Goal: Communication & Community: Answer question/provide support

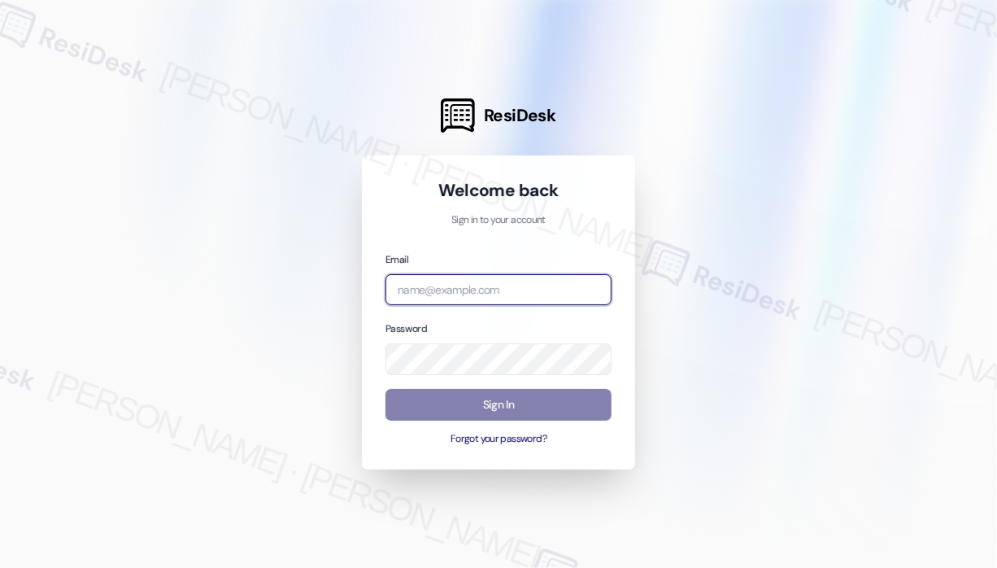
click at [535, 294] on input "email" at bounding box center [498, 290] width 226 height 32
type input "automated-surveys-campus_living_centres-[PERSON_NAME].roles@campus_living_[DOMA…"
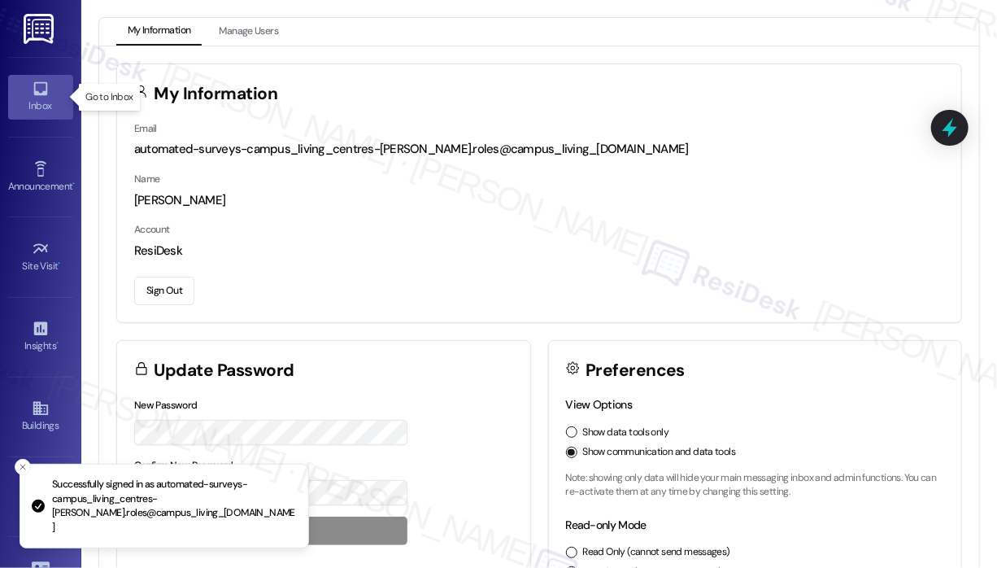
click at [43, 94] on icon at bounding box center [40, 89] width 14 height 14
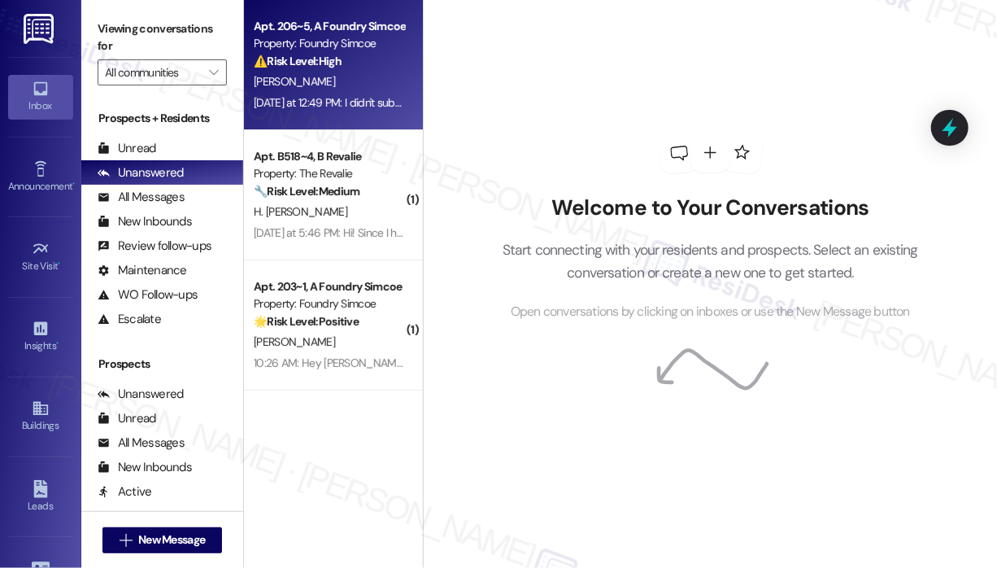
click at [349, 94] on div "[DATE] at 12:49 PM: I didn't submit any work orders recently. What was it that …" at bounding box center [329, 103] width 154 height 20
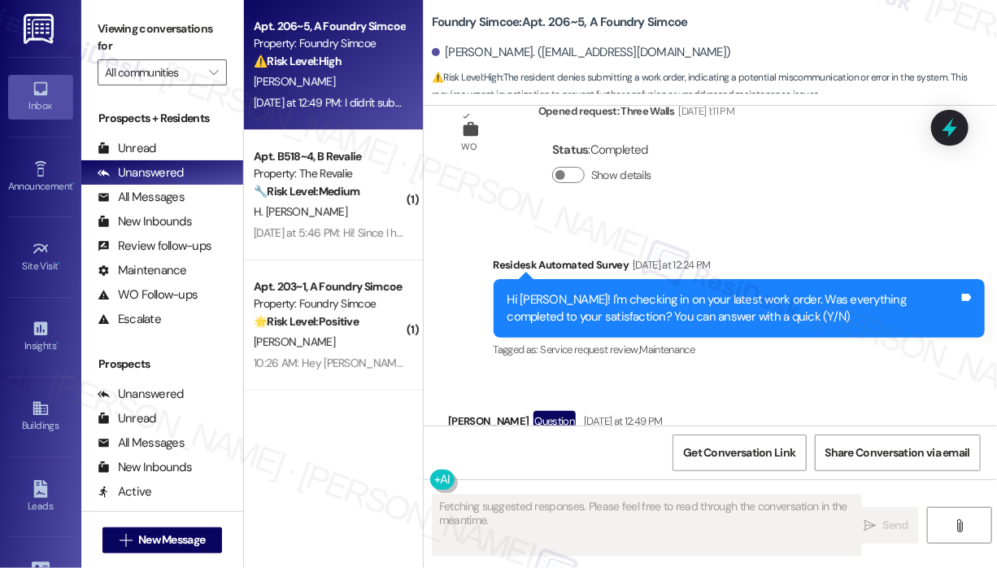
scroll to position [4037, 0]
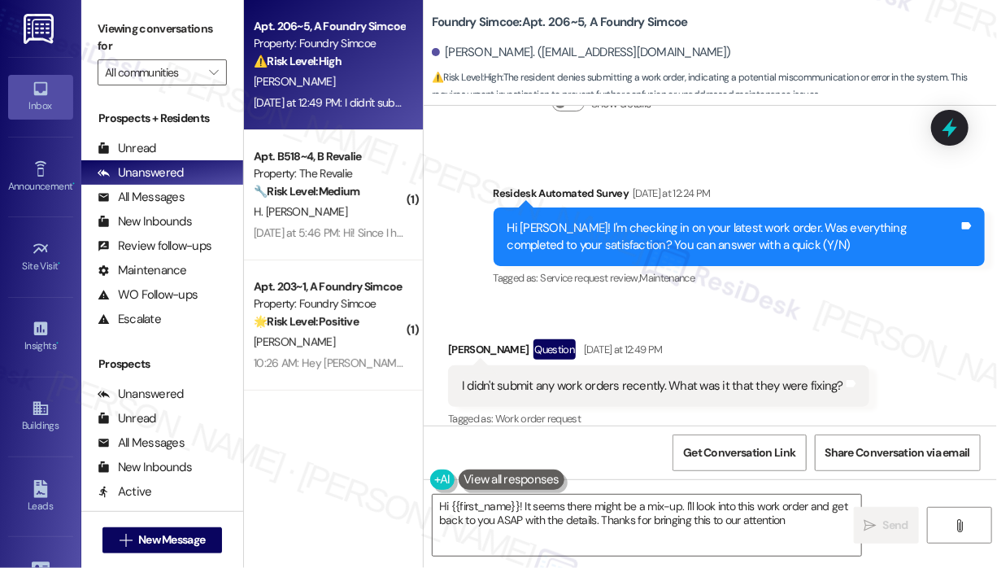
type textarea "Hi {{first_name}}! It seems there might be a mix-up. I'll look into this work o…"
click at [787, 303] on div "Received via SMS [PERSON_NAME] Question [DATE] at 12:49 PM I didn't submit any …" at bounding box center [710, 373] width 573 height 141
click at [952, 126] on icon at bounding box center [950, 127] width 20 height 25
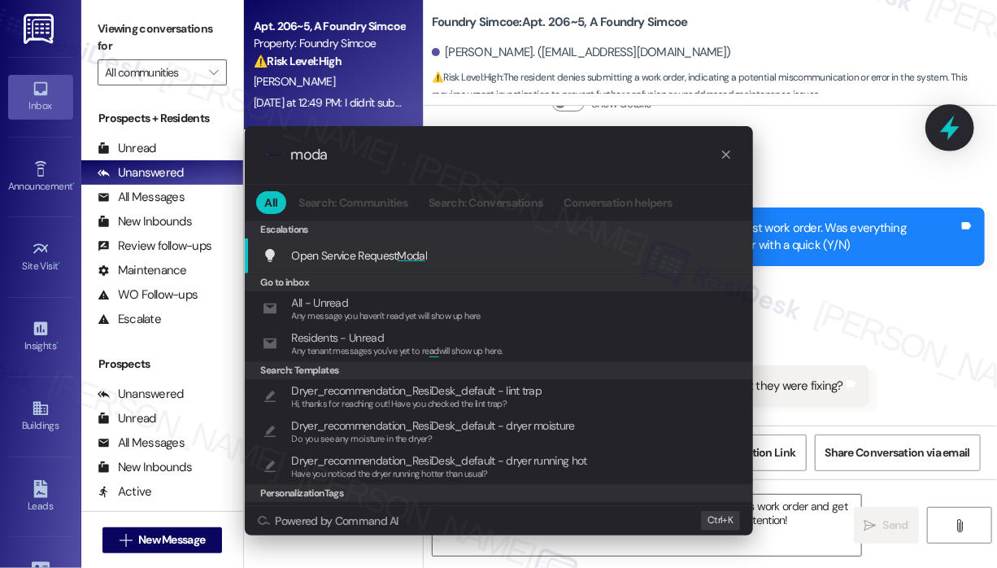
type input "modal"
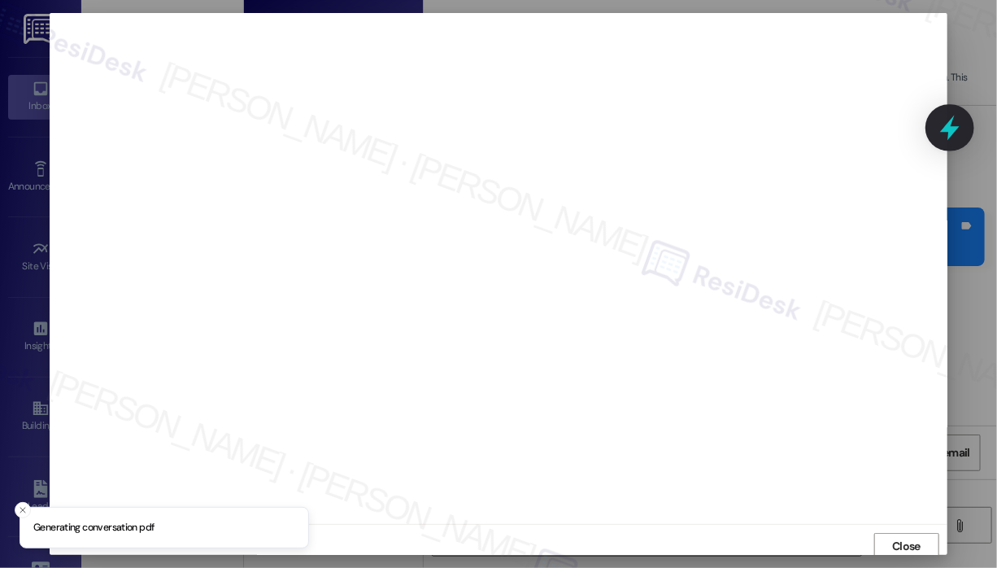
scroll to position [3, 0]
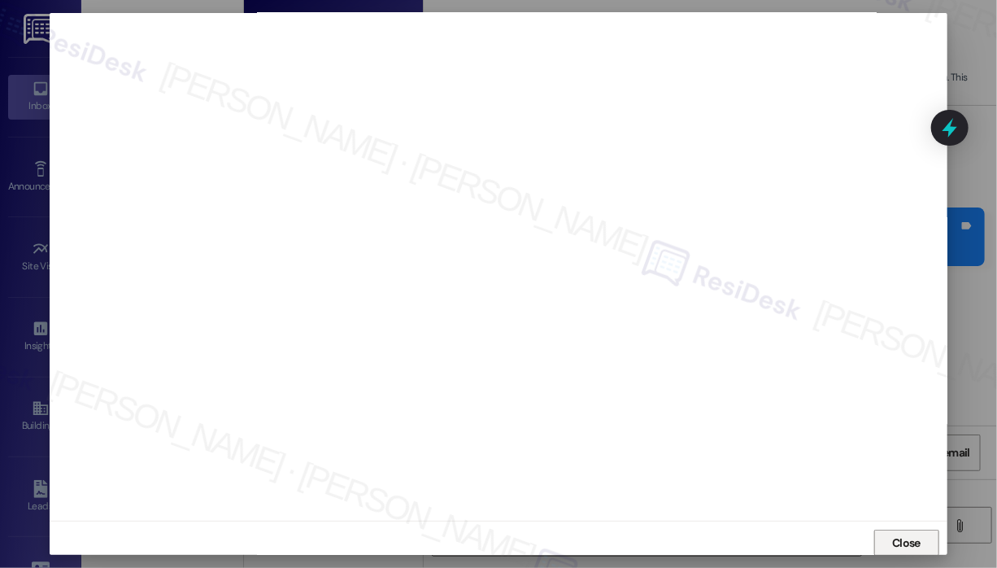
click at [913, 538] on span "Close" at bounding box center [906, 542] width 28 height 17
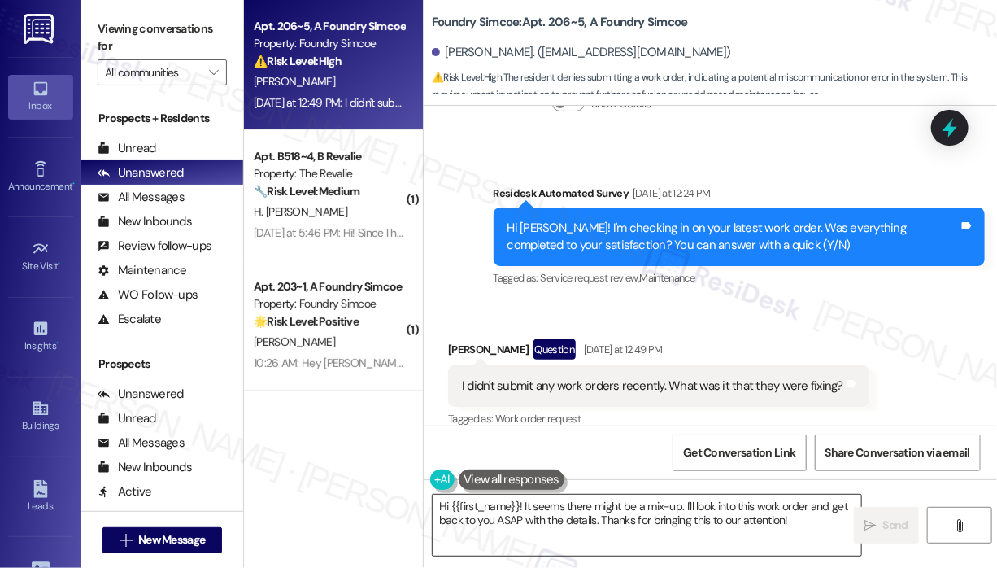
click at [745, 520] on textarea "Hi {{first_name}}! It seems there might be a mix-up. I'll look into this work o…" at bounding box center [647, 524] width 429 height 61
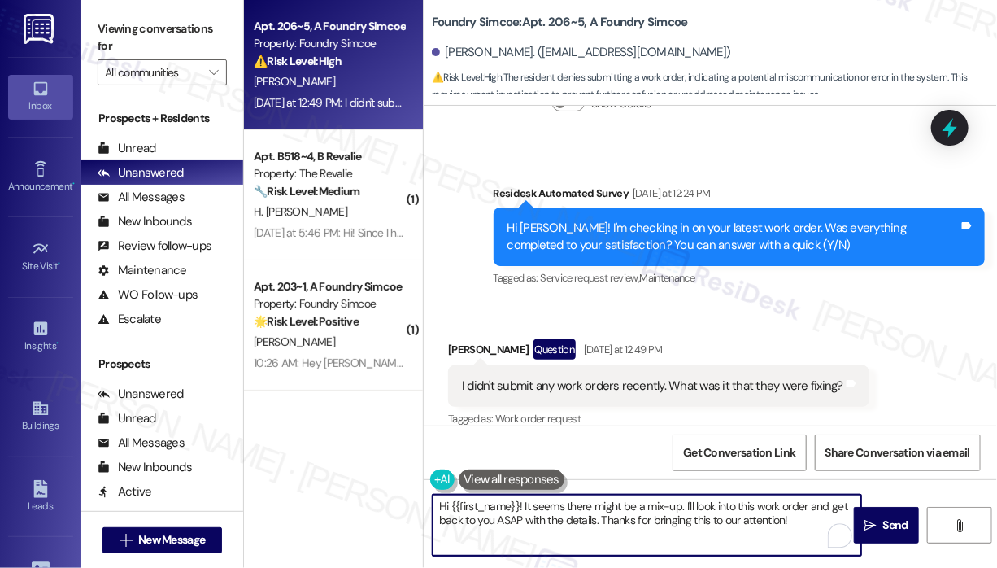
click at [526, 505] on textarea "Hi {{first_name}}! It seems there might be a mix-up. I'll look into this work o…" at bounding box center [647, 524] width 429 height 61
drag, startPoint x: 525, startPoint y: 504, endPoint x: 815, endPoint y: 521, distance: 290.8
click at [815, 521] on textarea "Hi {{first_name}}! It seems there might be a mix-up. I'll look into this work o…" at bounding box center [647, 524] width 429 height 61
paste textarea "Thank you for reaching out. I checked the maintenance notes, and it shows: “Cei…"
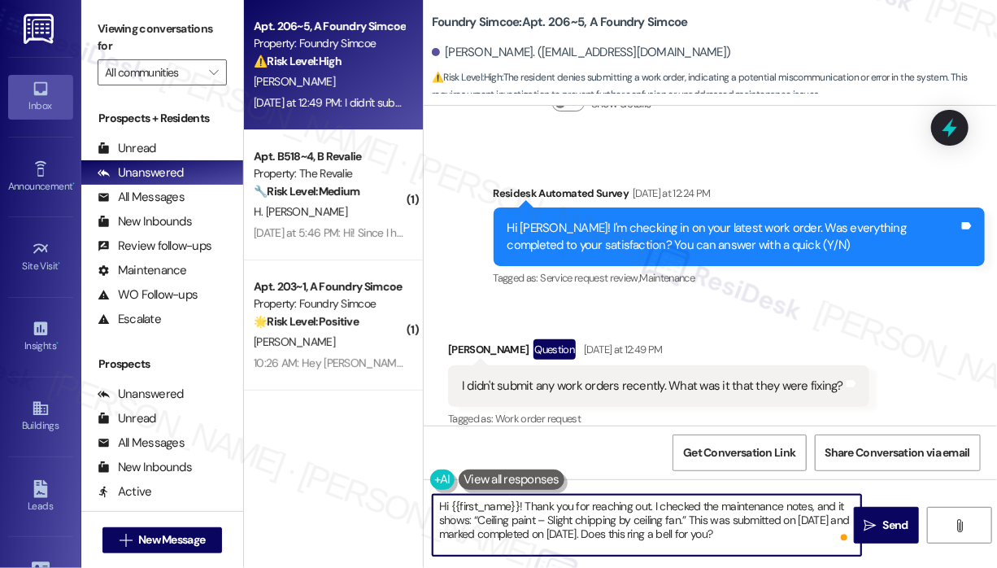
click at [755, 513] on textarea "Hi {{first_name}}! Thank you for reaching out. I checked the maintenance notes,…" at bounding box center [647, 524] width 429 height 61
type textarea "Hi {{first_name}}! Thank you for reaching out. I checked the maintenance notes,…"
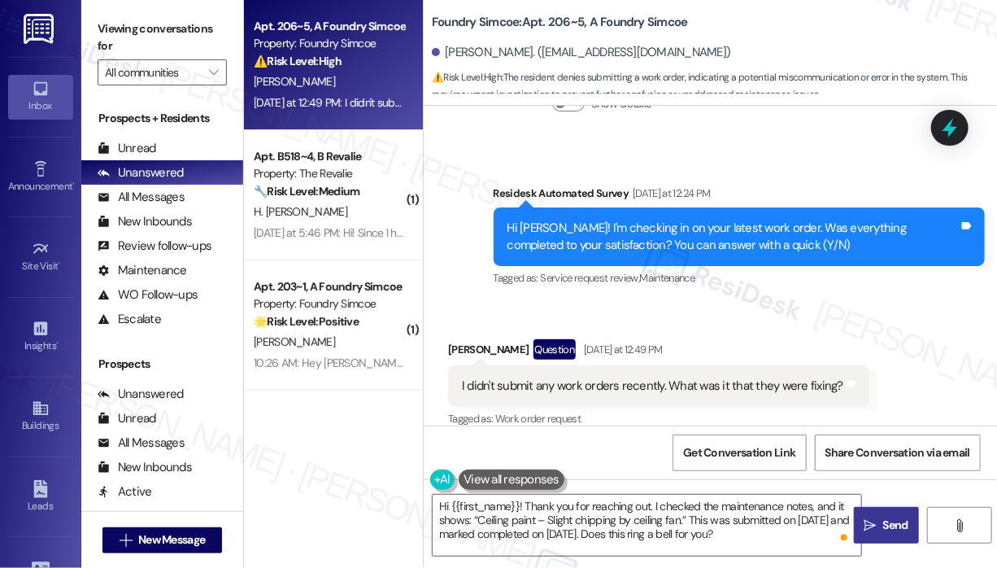
click at [899, 520] on span "Send" at bounding box center [895, 524] width 25 height 17
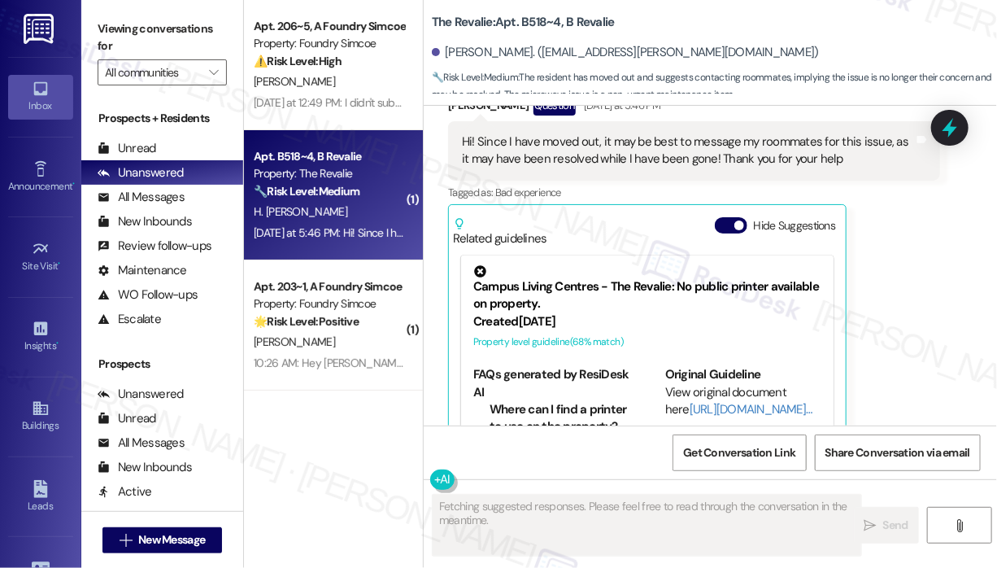
scroll to position [6286, 0]
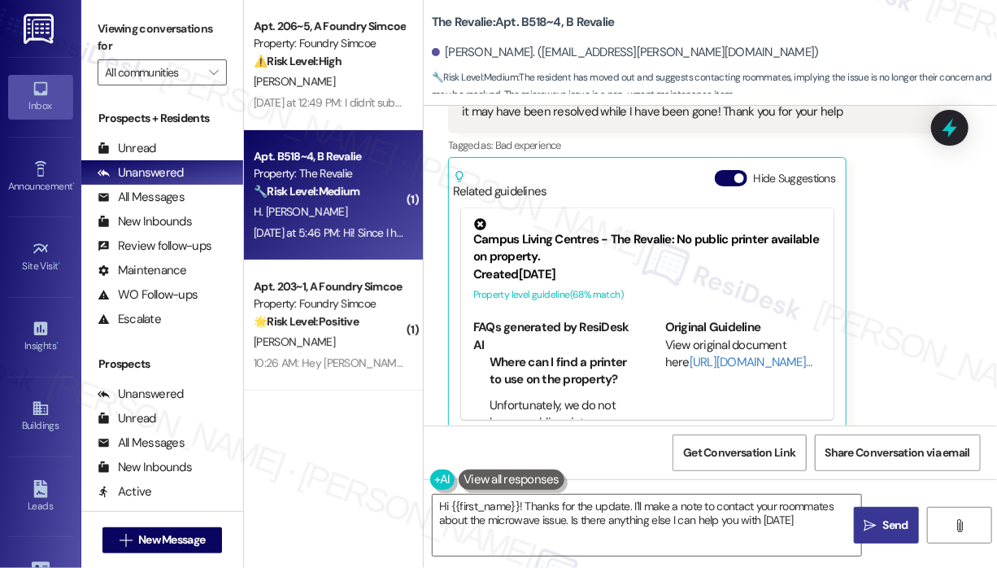
type textarea "Hi {{first_name}}! Thanks for the update. I'll make a note to contact your room…"
click at [927, 360] on div "[PERSON_NAME] Question [DATE] at 5:46 PM Hi! Since I have moved out, it may be …" at bounding box center [694, 240] width 492 height 385
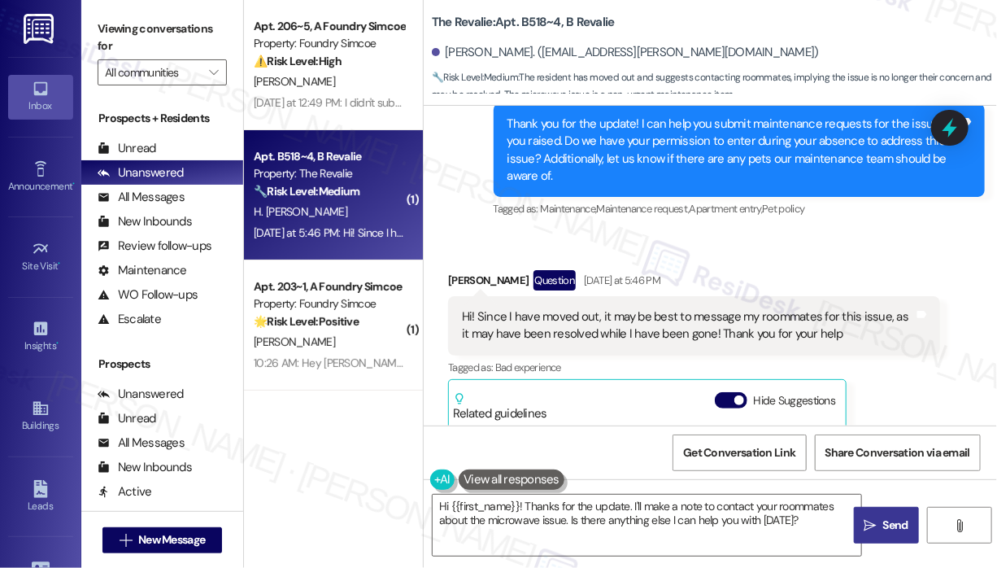
scroll to position [6043, 0]
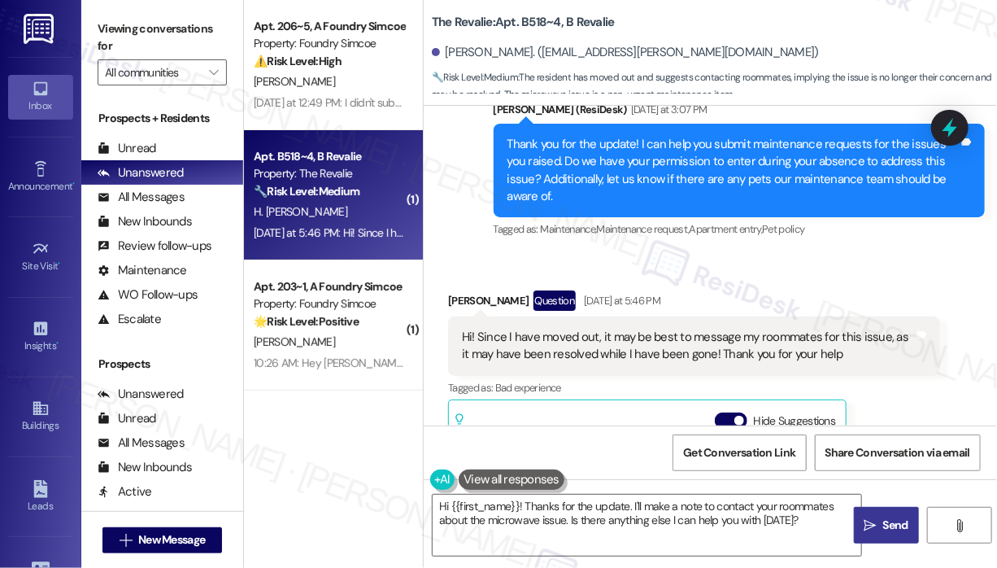
click at [821, 254] on div "Received via SMS [PERSON_NAME] Question [DATE] at 5:46 PM Hi! Since I have move…" at bounding box center [710, 470] width 573 height 433
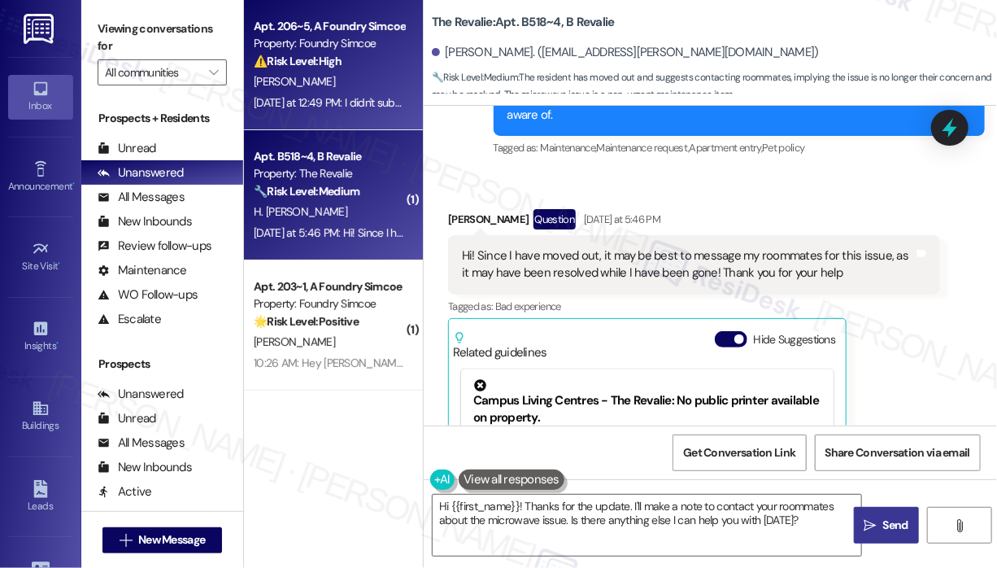
click at [376, 123] on div "Apt. 206~5, A Foundry Simcoe Property: Foundry Simcoe ⚠️ Risk Level: High The r…" at bounding box center [333, 65] width 179 height 130
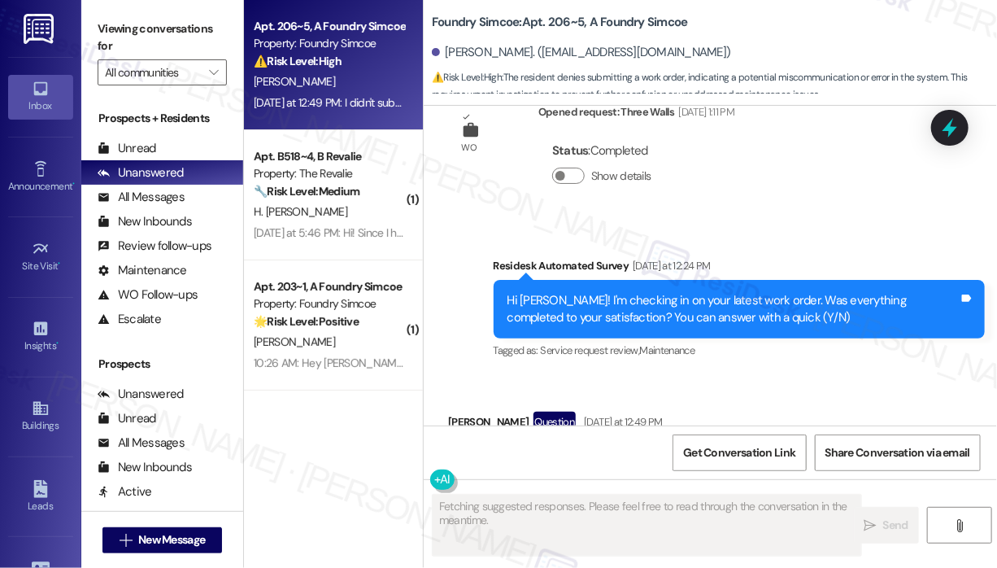
scroll to position [4037, 0]
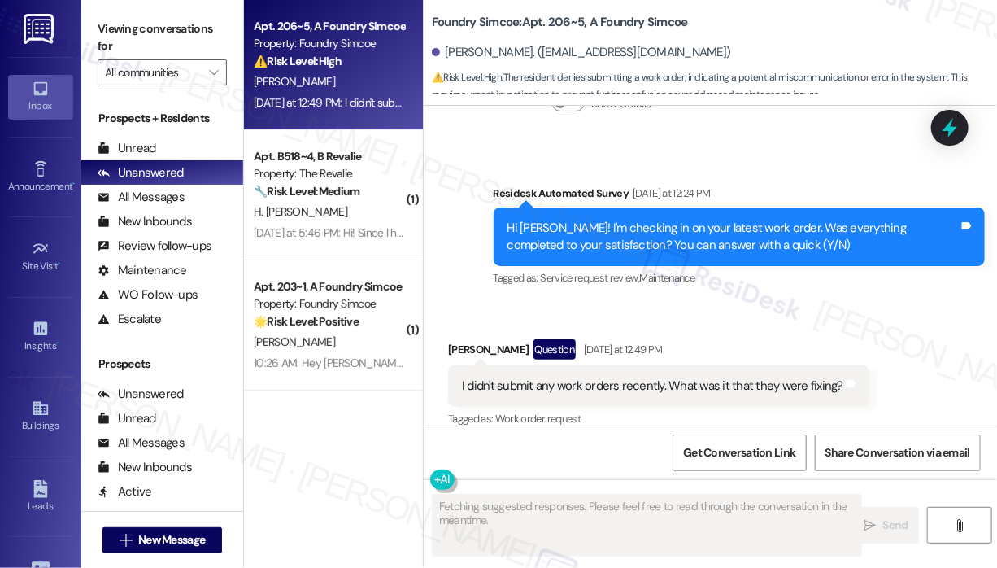
click at [840, 303] on div "Received via SMS [PERSON_NAME] Question [DATE] at 12:49 PM I didn't submit any …" at bounding box center [710, 373] width 573 height 141
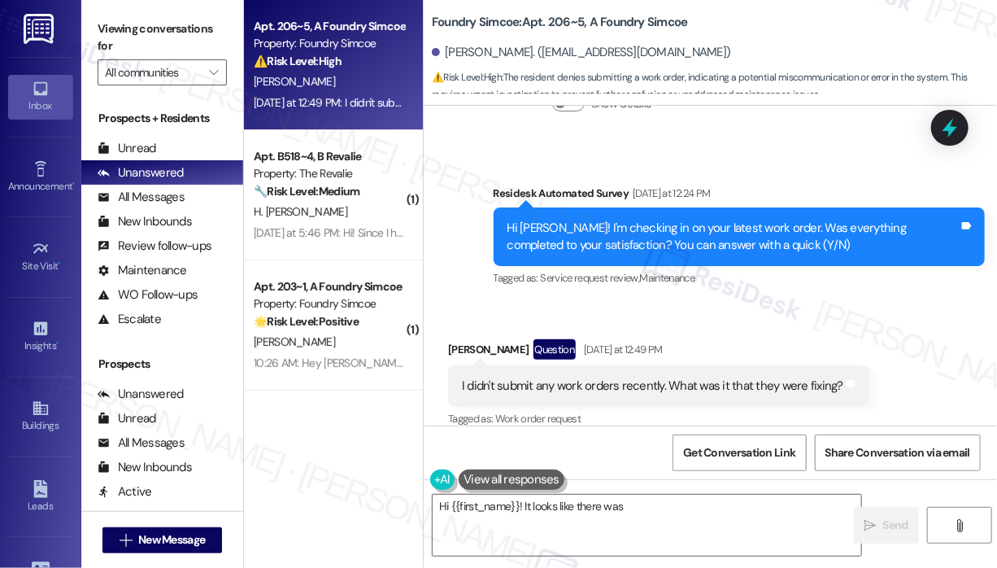
scroll to position [4209, 0]
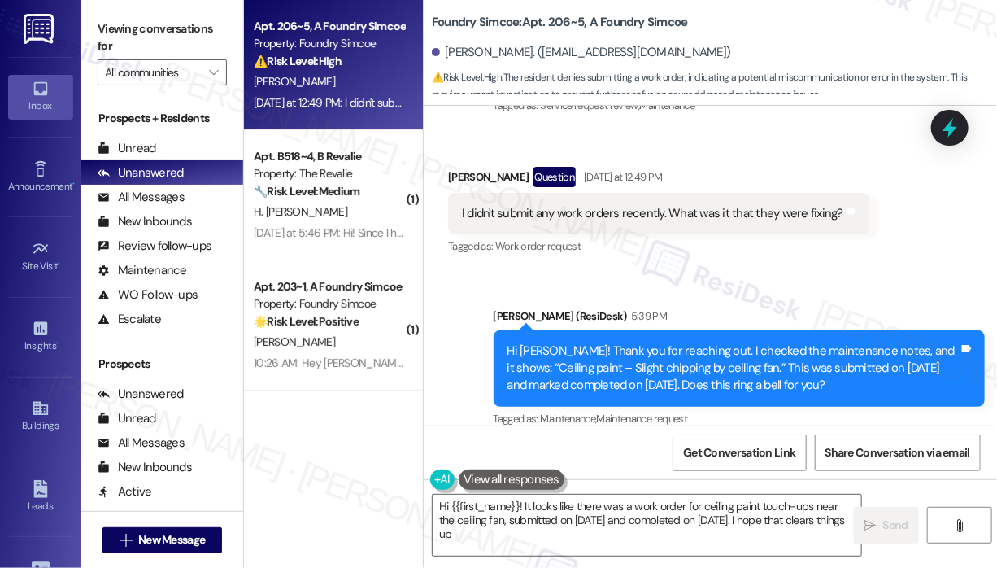
type textarea "Hi {{first_name}}! It looks like there was a work order for ceiling paint touch…"
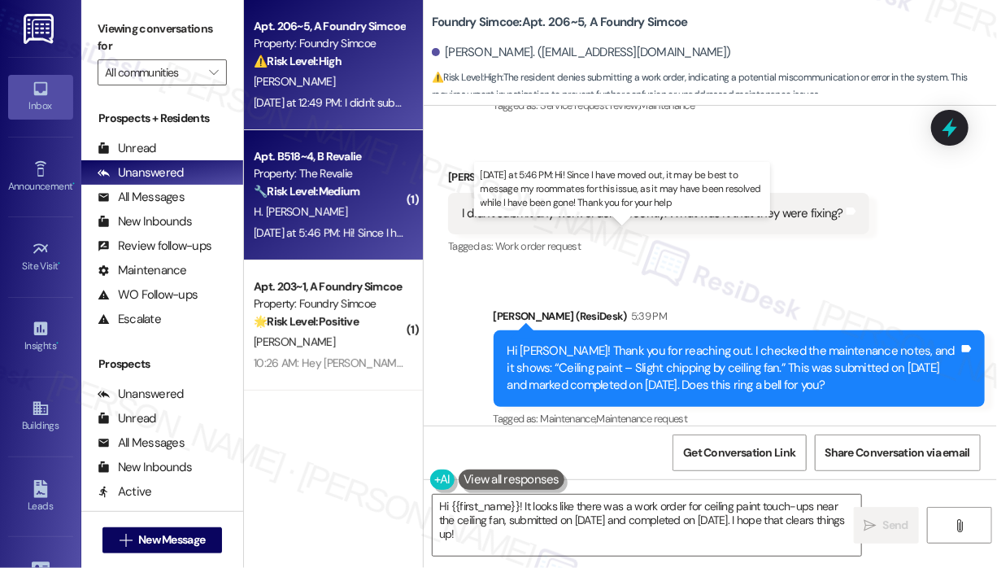
click at [394, 235] on div "[DATE] at 5:46 PM: Hi! Since I have moved out, it may be best to message my roo…" at bounding box center [679, 232] width 851 height 15
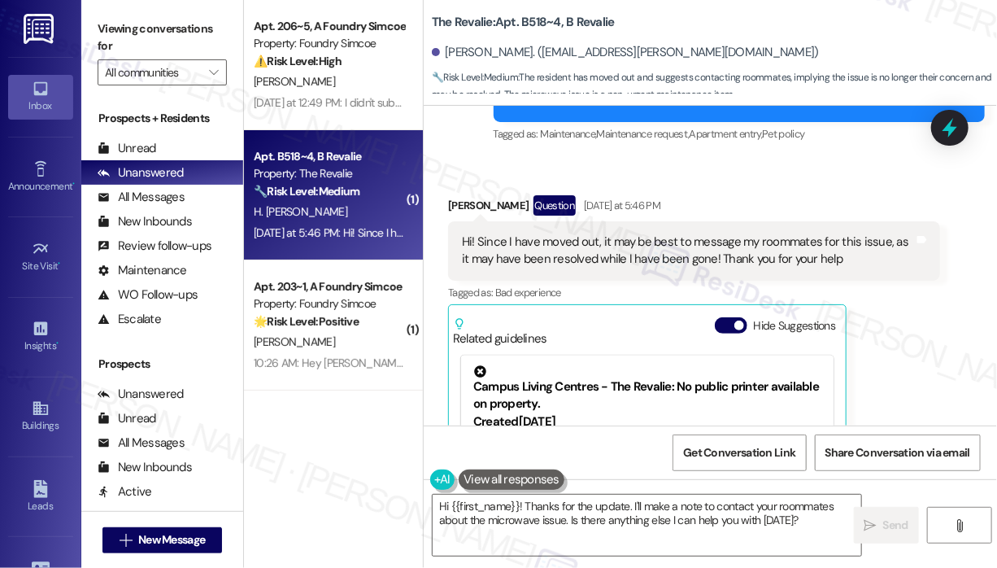
scroll to position [6123, 0]
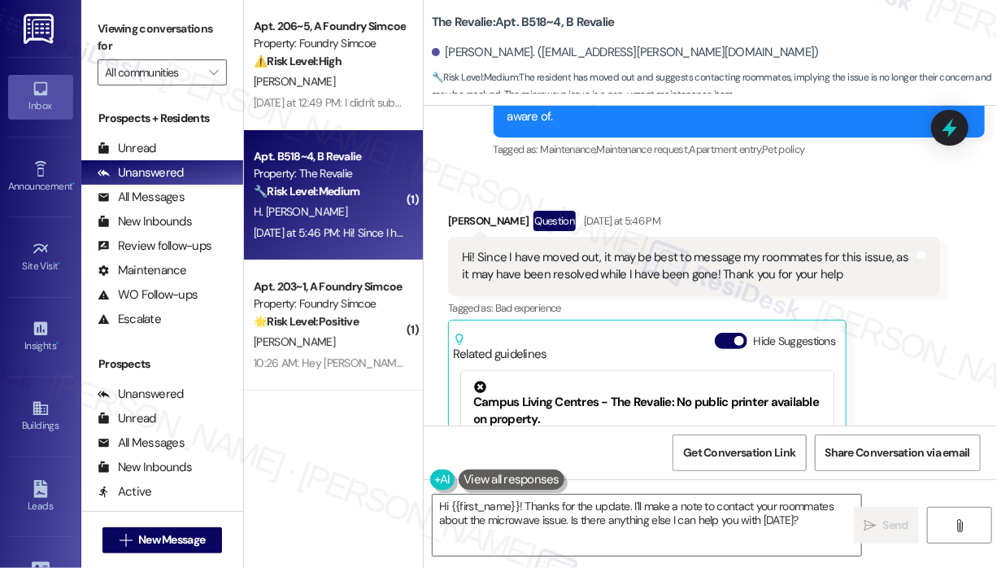
drag, startPoint x: 838, startPoint y: 258, endPoint x: 858, endPoint y: 269, distance: 23.3
click at [858, 269] on div "Hi! Since I have moved out, it may be best to message my roommates for this iss…" at bounding box center [694, 266] width 492 height 59
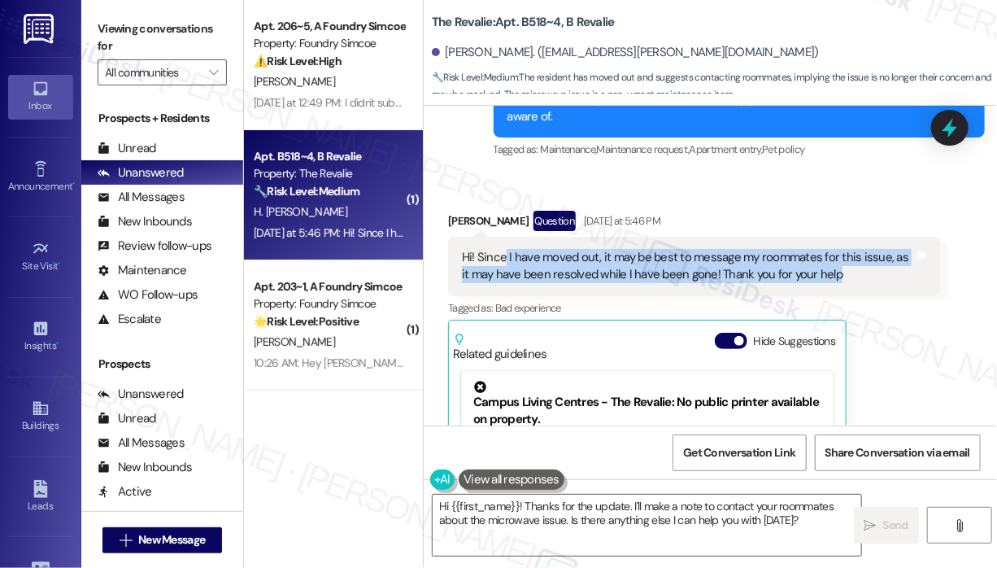
drag, startPoint x: 849, startPoint y: 255, endPoint x: 505, endPoint y: 235, distance: 344.6
click at [505, 249] on div "Hi! Since I have moved out, it may be best to message my roommates for this iss…" at bounding box center [688, 266] width 452 height 35
click at [476, 249] on div "Hi! Since I have moved out, it may be best to message my roommates for this iss…" at bounding box center [688, 266] width 452 height 35
copy div "Since I have moved out, it may be best to message my roommates for this issue, …"
click at [625, 512] on textarea "Hi {{first_name}}! Thanks for the update. I'll make a note to contact your room…" at bounding box center [647, 524] width 429 height 61
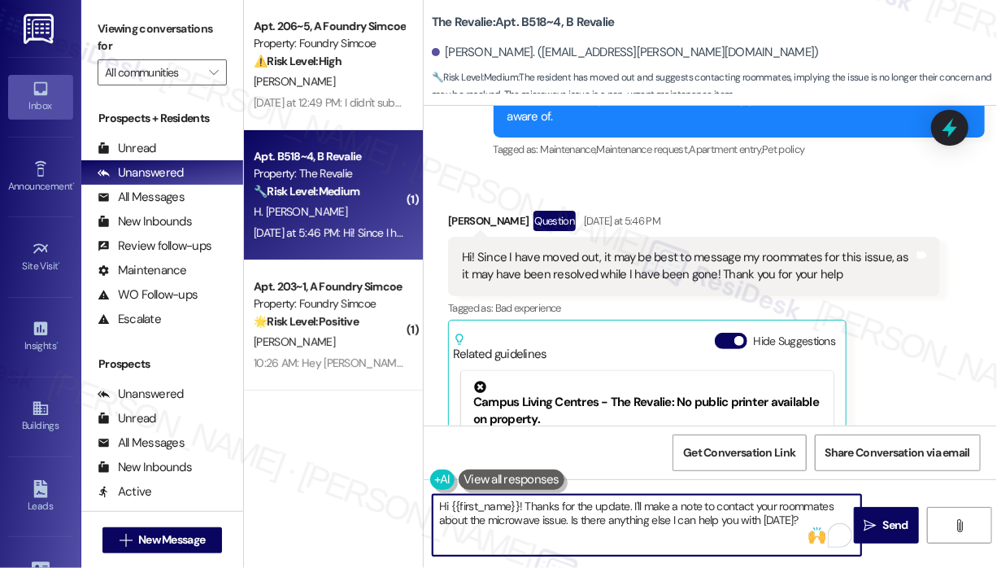
drag, startPoint x: 528, startPoint y: 504, endPoint x: 798, endPoint y: 535, distance: 271.8
click at [798, 535] on textarea "Hi {{first_name}}! Thanks for the update. I'll make a note to contact your room…" at bounding box center [647, 524] width 429 height 61
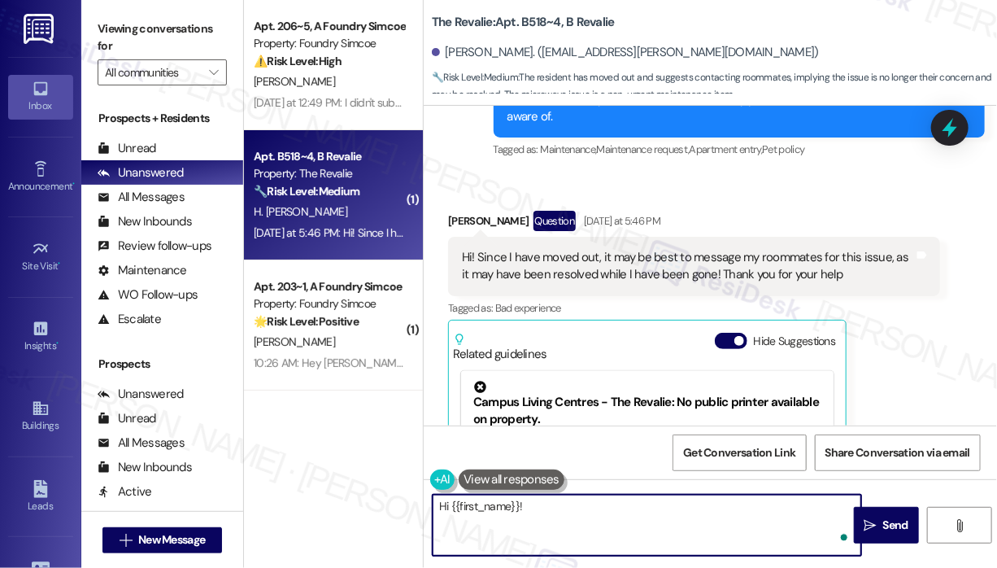
paste textarea "Thank you for reaching out. I don’t have a way to contact the current residents…"
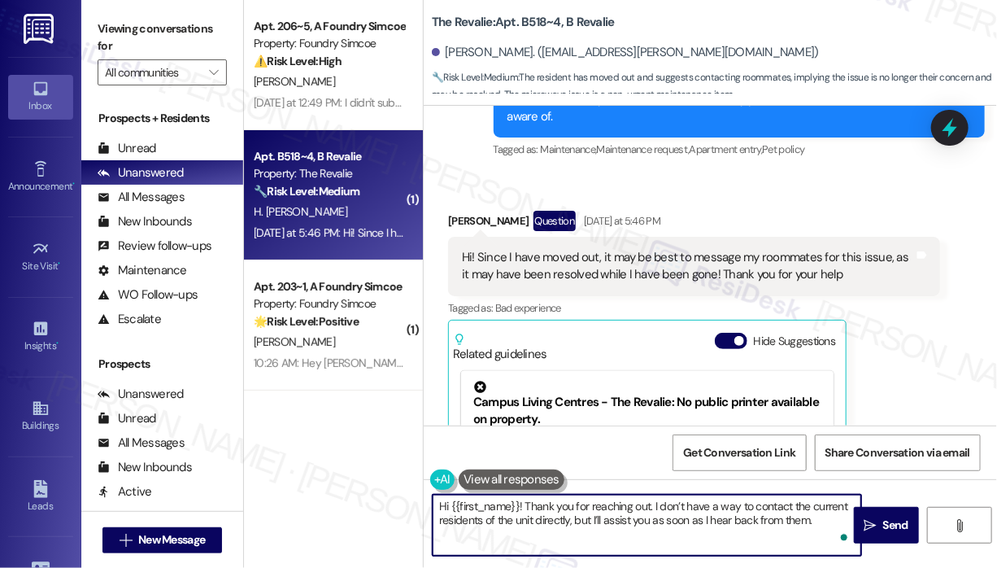
click at [656, 505] on textarea "Hi {{first_name}}! Thank you for reaching out. I don’t have a way to contact th…" at bounding box center [647, 524] width 429 height 61
click at [655, 505] on textarea "Hi {{first_name}}! Thank you for reaching out. I don’t have a way to contact th…" at bounding box center [647, 524] width 429 height 61
click at [652, 507] on textarea "Hi {{first_name}}! Thank you for reaching out. I don’t have a way to contact th…" at bounding box center [647, 524] width 429 height 61
click at [512, 520] on textarea "Hi {{first_name}}! I don’t have a way to contact the current residents of the u…" at bounding box center [647, 524] width 429 height 61
click at [690, 520] on textarea "Hi {{first_name}}! I don’t have a way to contact the current residents of the u…" at bounding box center [647, 524] width 429 height 61
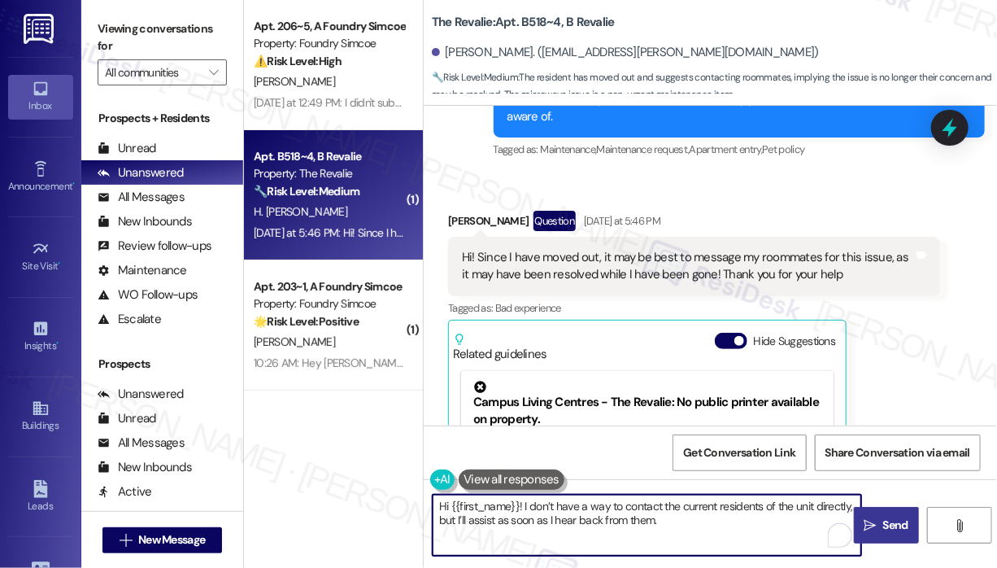
type textarea "Hi {{first_name}}! I don’t have a way to contact the current residents of the u…"
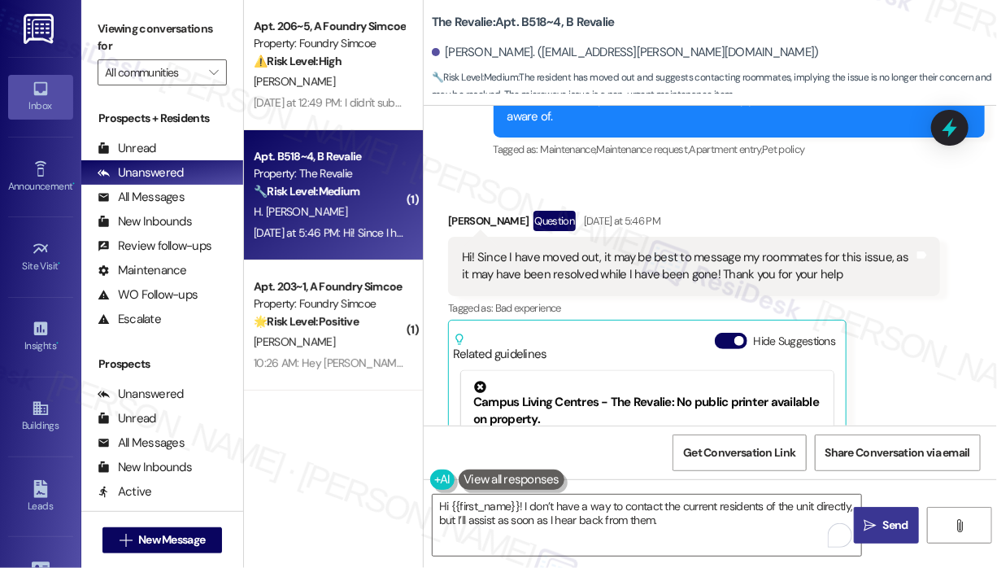
click at [870, 525] on icon "" at bounding box center [870, 525] width 12 height 13
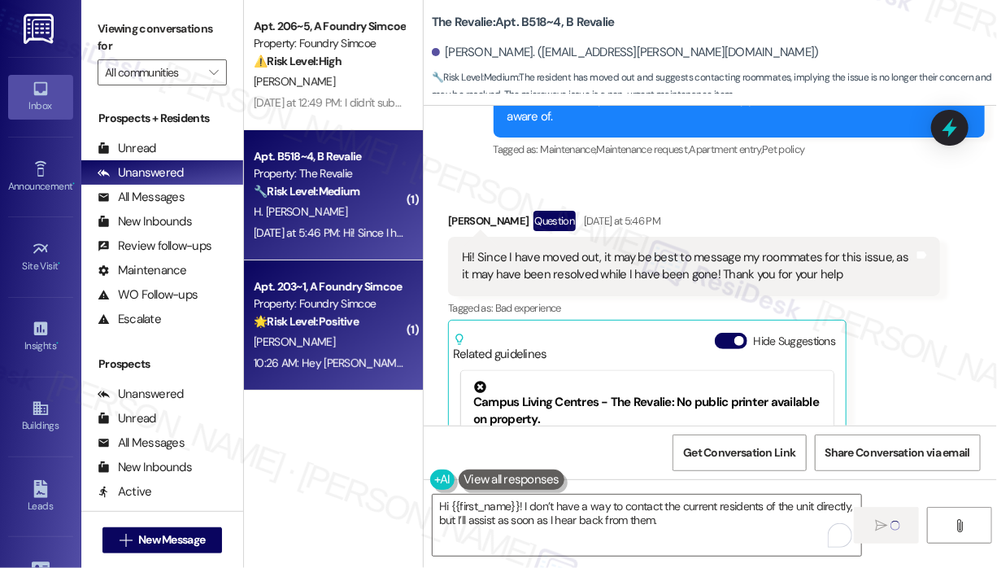
click at [332, 350] on div "[PERSON_NAME]" at bounding box center [329, 342] width 154 height 20
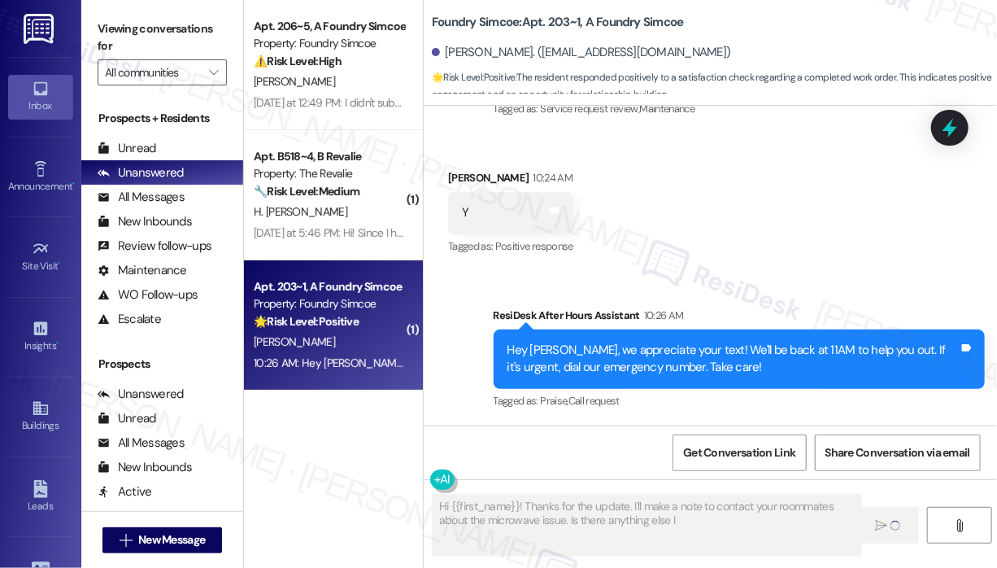
scroll to position [1369, 0]
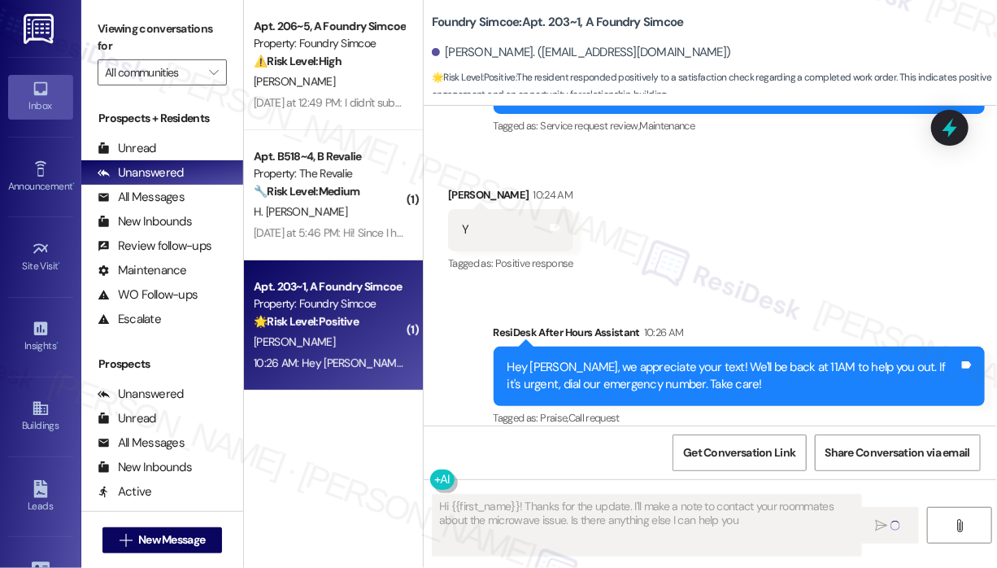
type textarea "Hi {{first_name}}! Thanks for the update. I'll make a note to contact your room…"
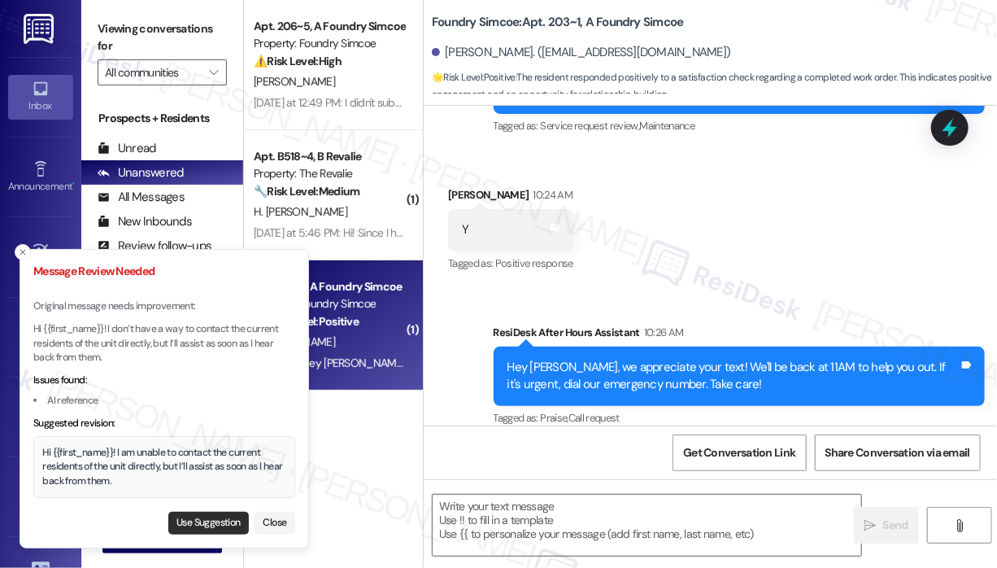
click at [211, 521] on button "Use Suggestion" at bounding box center [208, 523] width 81 height 23
type textarea "Hi {{first_name}}! I am unable to contact the current residents of the unit dir…"
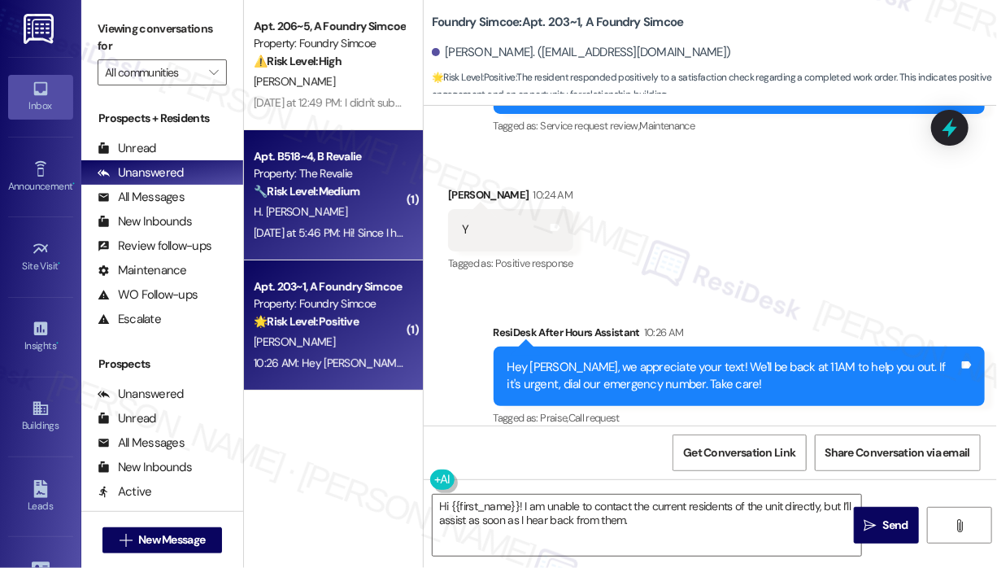
click at [377, 226] on div "[DATE] at 5:46 PM: Hi! Since I have moved out, it may be best to message my roo…" at bounding box center [679, 232] width 851 height 15
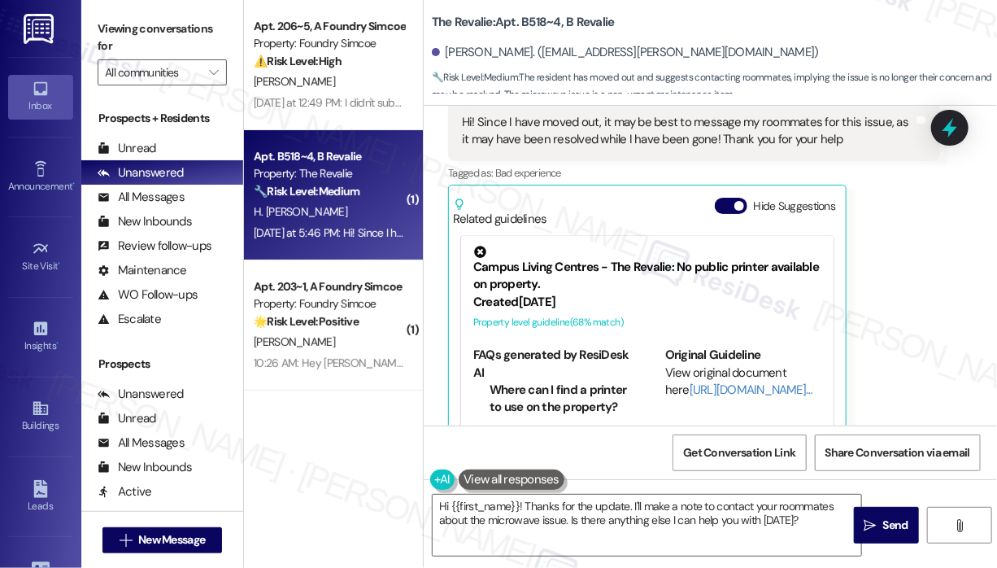
scroll to position [6286, 0]
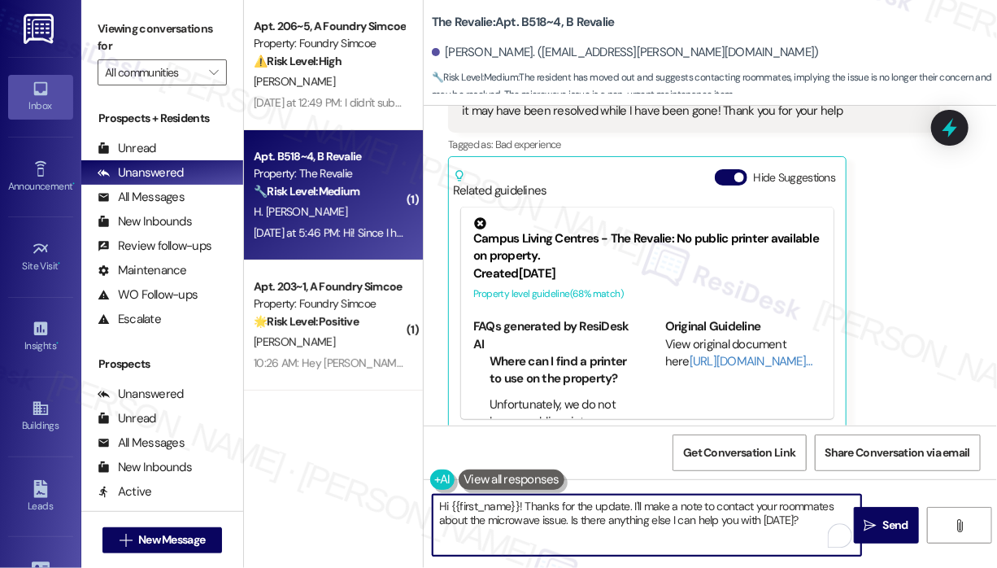
drag, startPoint x: 816, startPoint y: 531, endPoint x: 526, endPoint y: 507, distance: 291.4
click at [526, 507] on textarea "Hi {{first_name}}! Thanks for the update. I'll make a note to contact your room…" at bounding box center [647, 524] width 429 height 61
paste textarea "you for reaching out. I don’t have a way to contact the current residents of th…"
click at [659, 504] on textarea "Hi {{first_name}}! Thank you for reaching out. I don’t have a way to contact th…" at bounding box center [647, 524] width 429 height 61
click at [654, 508] on textarea "Hi {{first_name}}! Thank you for reaching out. I don’t have a way to contact th…" at bounding box center [647, 524] width 429 height 61
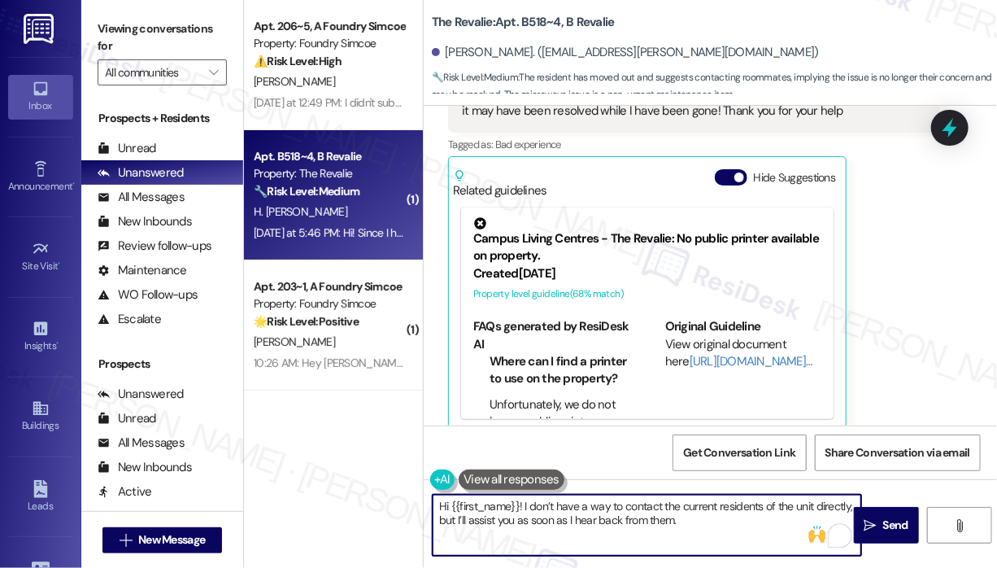
click at [716, 526] on textarea "Hi {{first_name}}! I don’t have a way to contact the current residents of the u…" at bounding box center [647, 524] width 429 height 61
click at [518, 516] on textarea "Hi {{first_name}}! I don’t have a way to contact the current residents of the u…" at bounding box center [647, 524] width 429 height 61
click at [735, 527] on textarea "Hi {{first_name}}! I don’t have a way to contact the current residents of the u…" at bounding box center [647, 524] width 429 height 61
type textarea "Hi {{first_name}}! I don’t have a way to contact the current residents of the u…"
click at [874, 529] on icon "" at bounding box center [870, 525] width 12 height 13
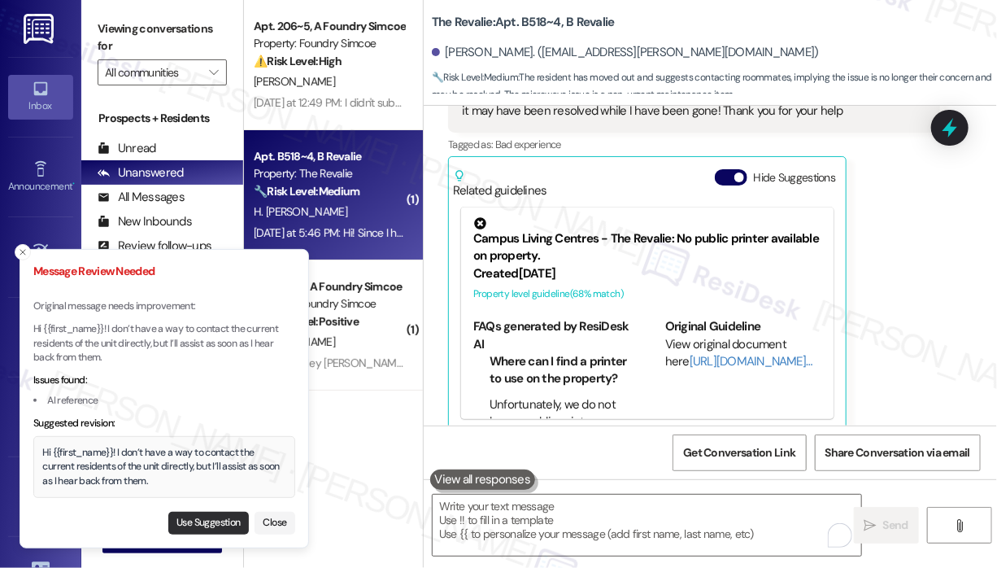
click at [202, 518] on button "Use Suggestion" at bounding box center [208, 523] width 81 height 23
type textarea "Hi {{first_name}}! I don’t have a way to contact the current residents of the u…"
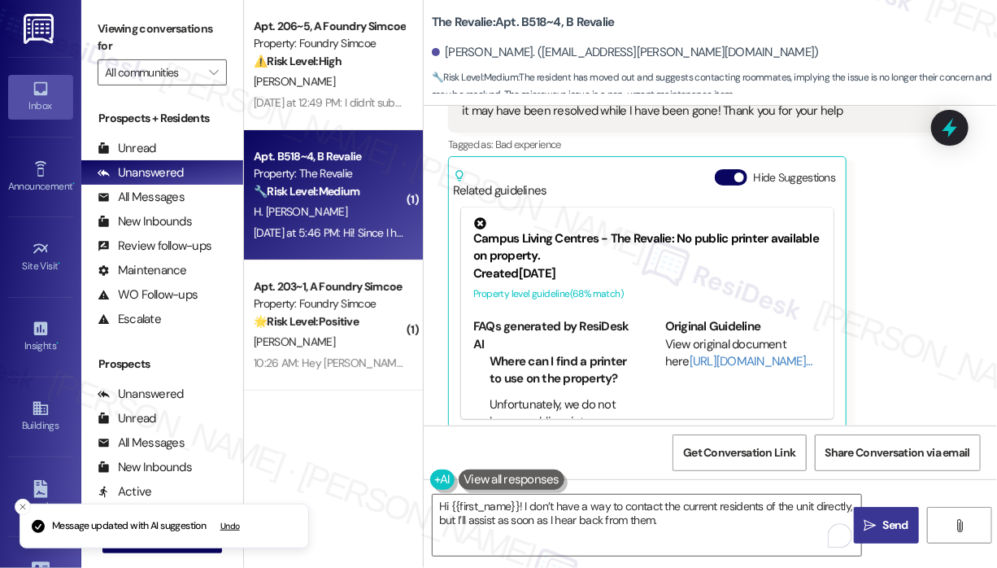
click at [886, 520] on span "Send" at bounding box center [895, 524] width 25 height 17
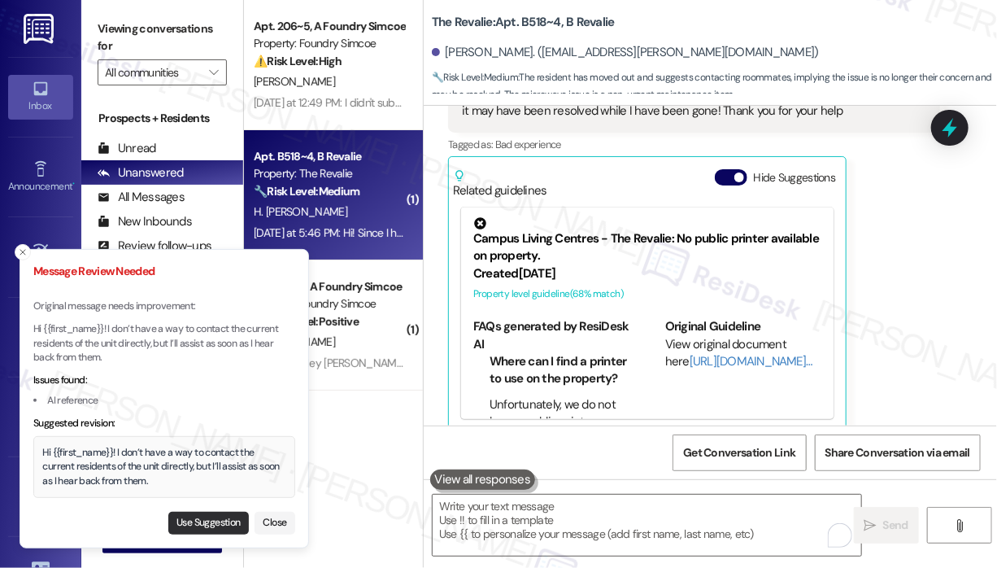
click at [215, 516] on button "Use Suggestion" at bounding box center [208, 523] width 81 height 23
type textarea "Hi {{first_name}}! I don’t have a way to contact the current residents of the u…"
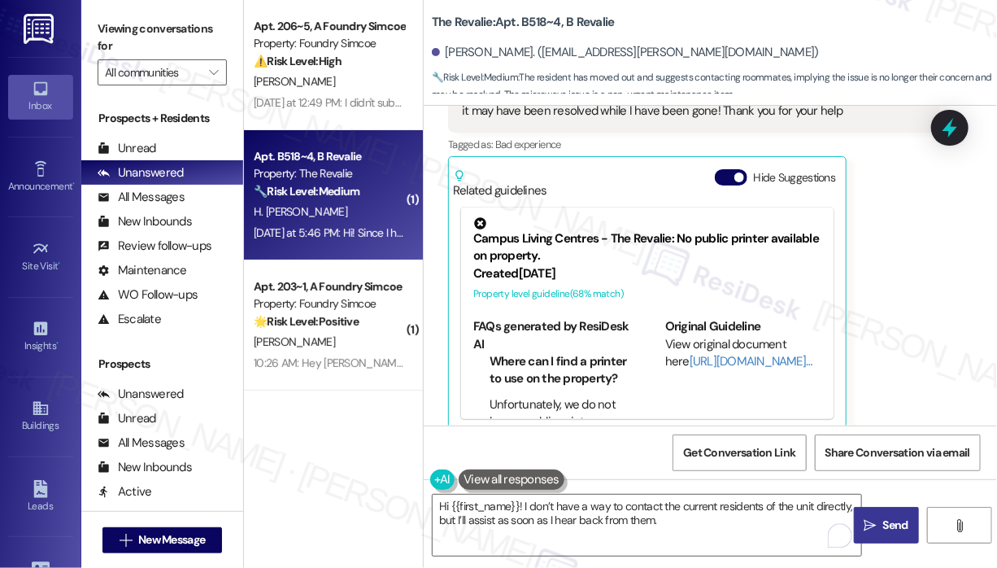
click at [892, 525] on span "Send" at bounding box center [895, 524] width 25 height 17
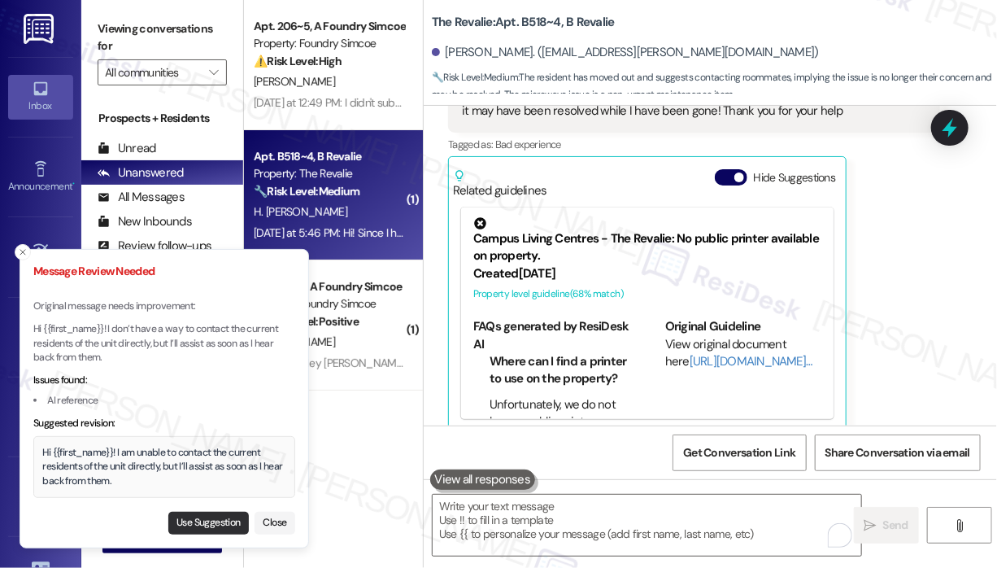
click at [234, 520] on button "Use Suggestion" at bounding box center [208, 523] width 81 height 23
type textarea "Hi {{first_name}}! I am unable to contact the current residents of the unit dir…"
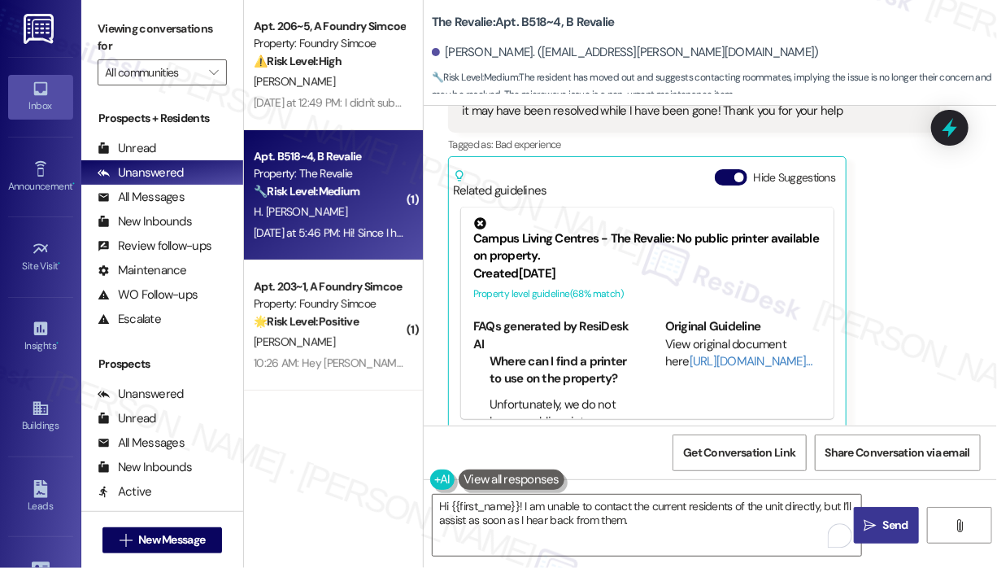
click at [882, 523] on span "Send" at bounding box center [896, 524] width 32 height 17
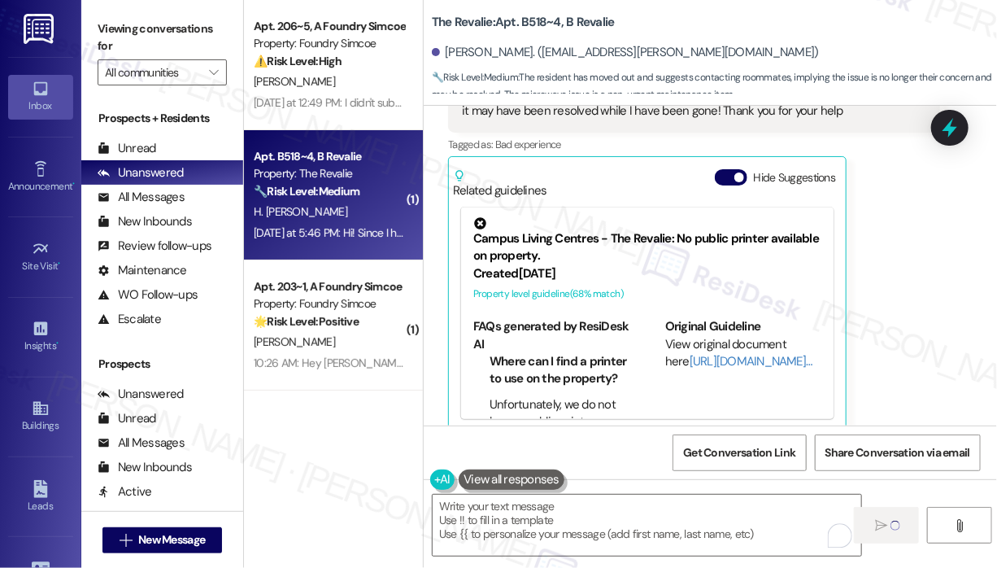
type textarea "Fetching suggested responses. Please feel free to read through the conversation…"
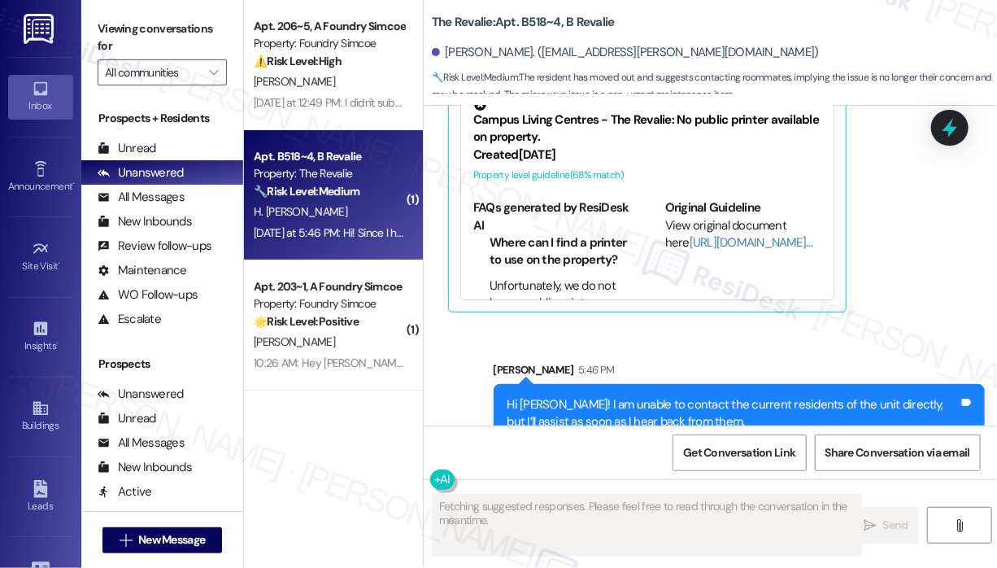
scroll to position [6417, 0]
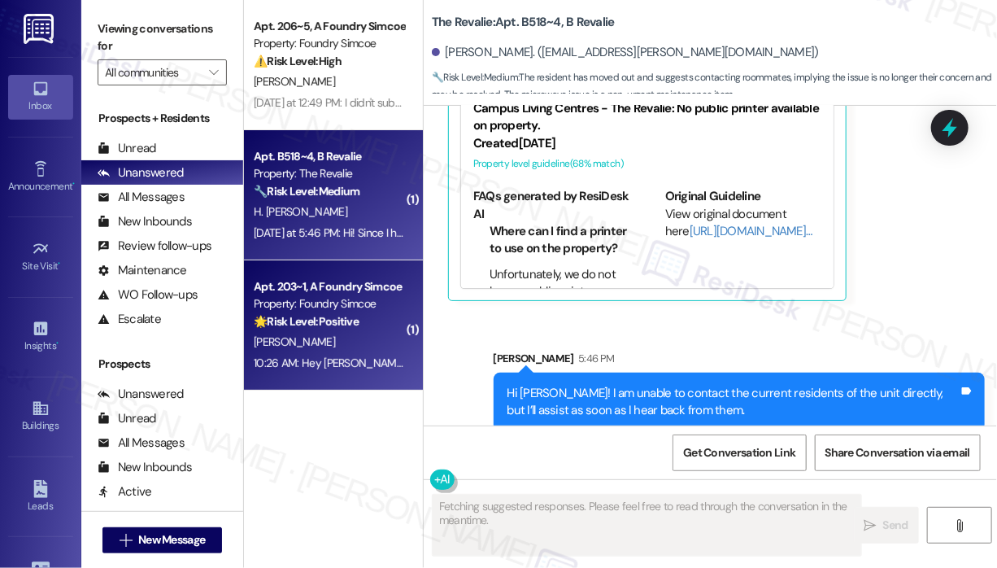
click at [317, 351] on div "[PERSON_NAME]" at bounding box center [329, 342] width 154 height 20
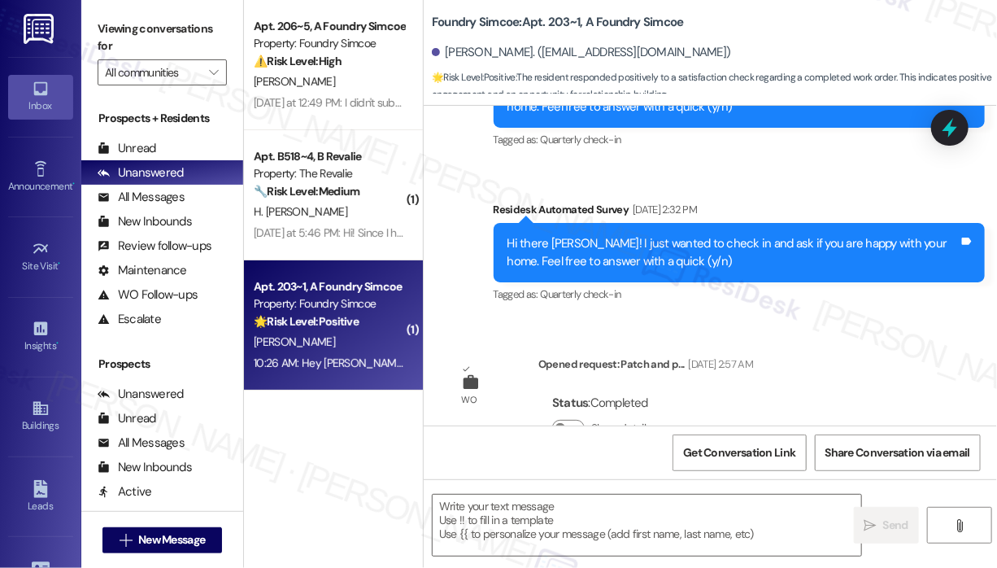
type textarea "Fetching suggested responses. Please feel free to read through the conversation…"
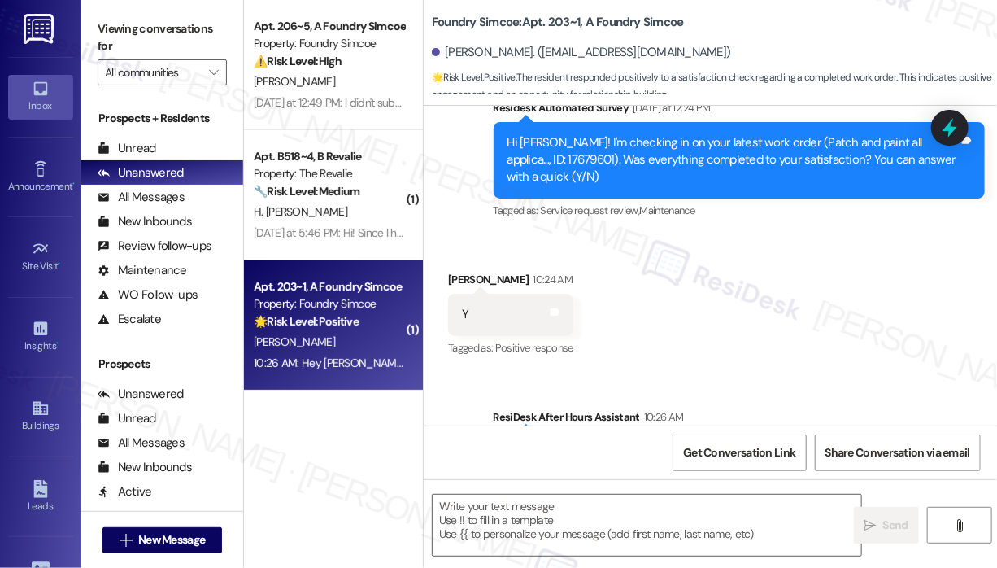
scroll to position [1369, 0]
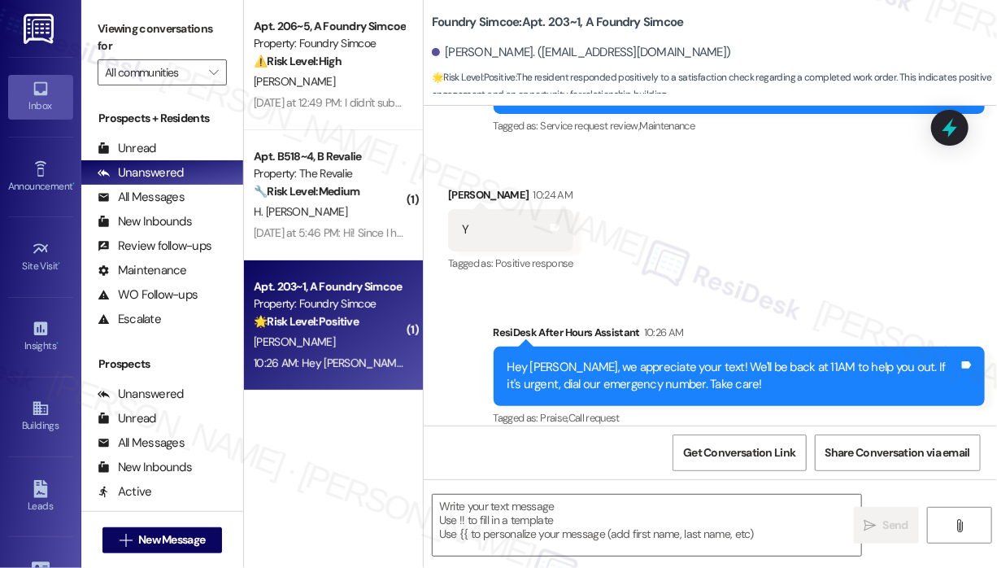
click at [584, 258] on div "Received via SMS [PERSON_NAME] 10:24 AM Y Tags and notes Tagged as: Positive re…" at bounding box center [511, 230] width 150 height 113
click at [561, 508] on textarea at bounding box center [647, 524] width 429 height 61
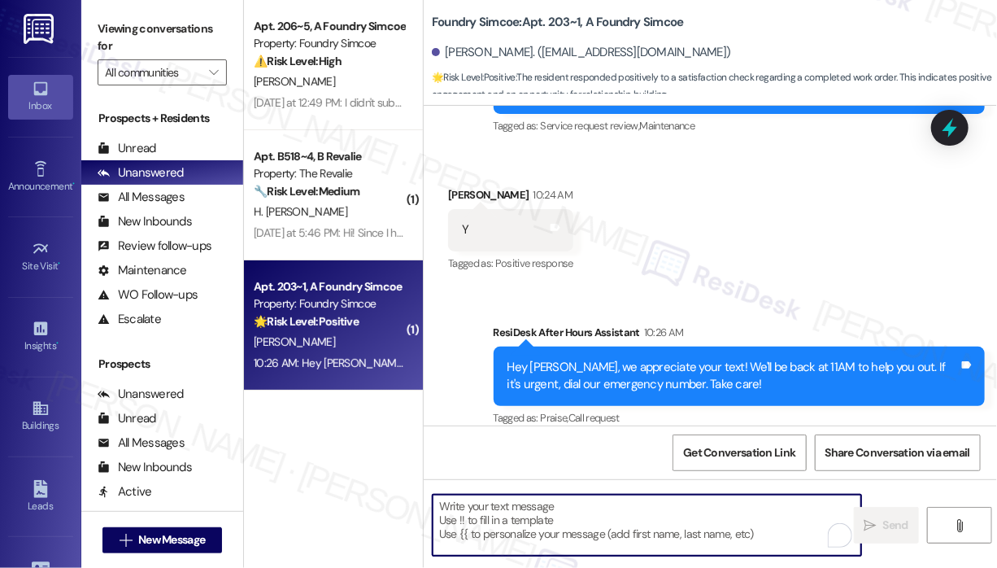
paste textarea "That’s wonderful to hear! We’re so glad that you’re satisfied with the recent w…"
type textarea "That’s wonderful to hear! We’re so glad that you’re satisfied with the recent w…"
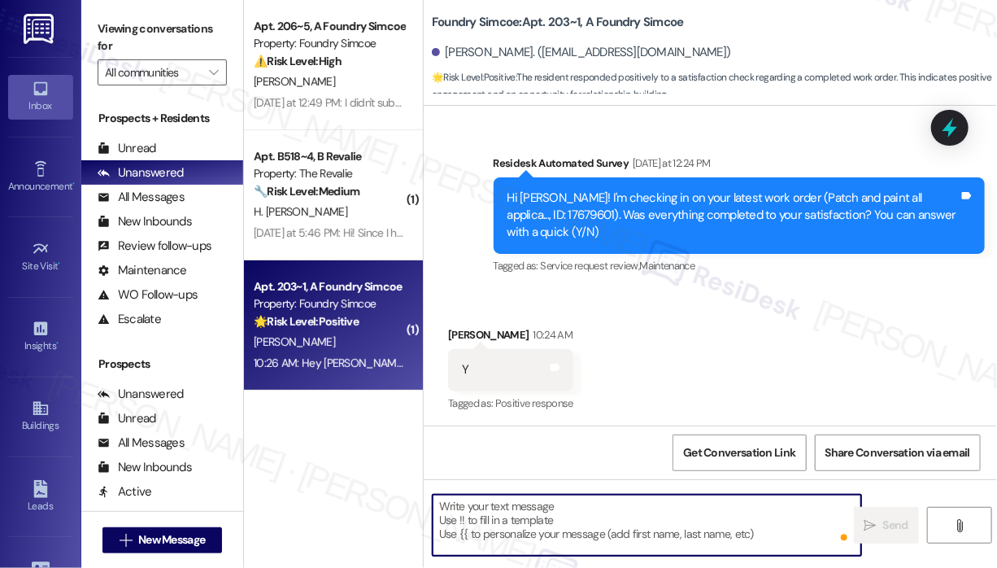
scroll to position [1213, 0]
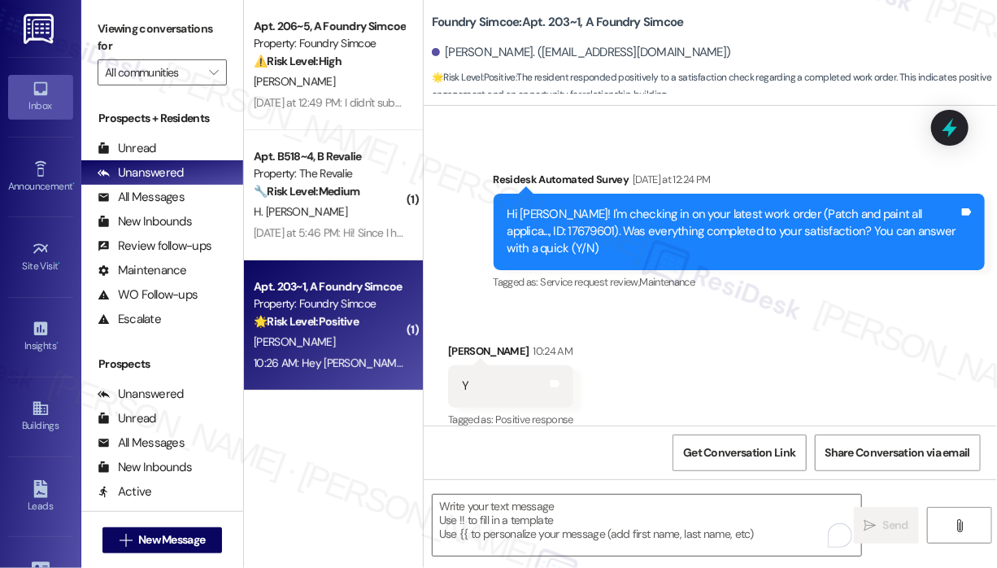
click at [799, 24] on div "Foundry Simcoe: Apt. 203~1, A Foundry [PERSON_NAME]. ([EMAIL_ADDRESS][DOMAIN_NA…" at bounding box center [714, 48] width 565 height 89
click at [798, 32] on div "Foundry Simcoe: Apt. 203~1, A Foundry [PERSON_NAME]. ([EMAIL_ADDRESS][DOMAIN_NA…" at bounding box center [714, 48] width 565 height 89
